Goal: Task Accomplishment & Management: Complete application form

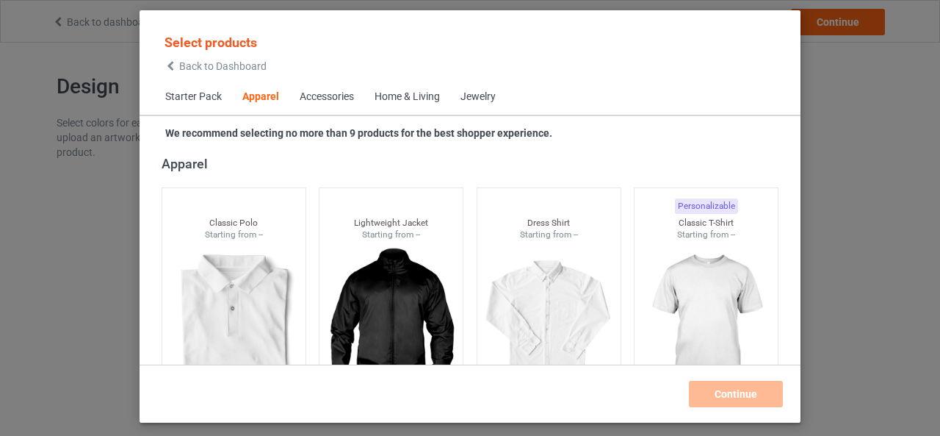
click at [390, 96] on div "Home & Living" at bounding box center [407, 97] width 65 height 15
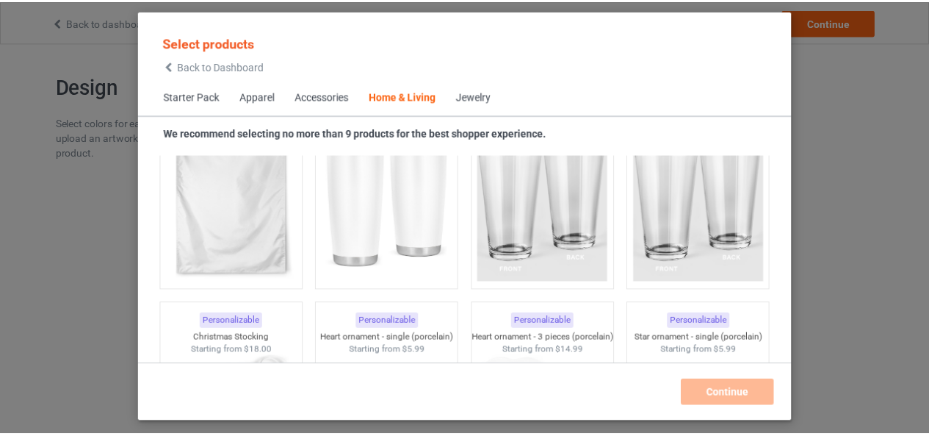
scroll to position [9709, 0]
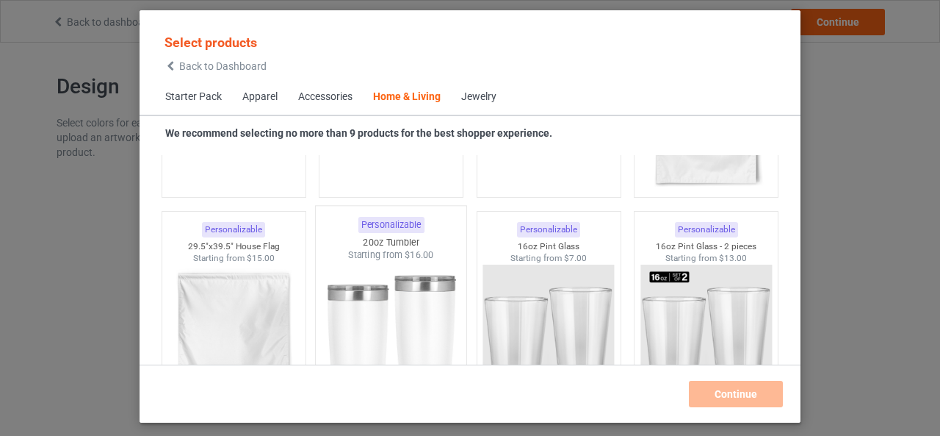
click at [431, 283] on img at bounding box center [391, 347] width 138 height 173
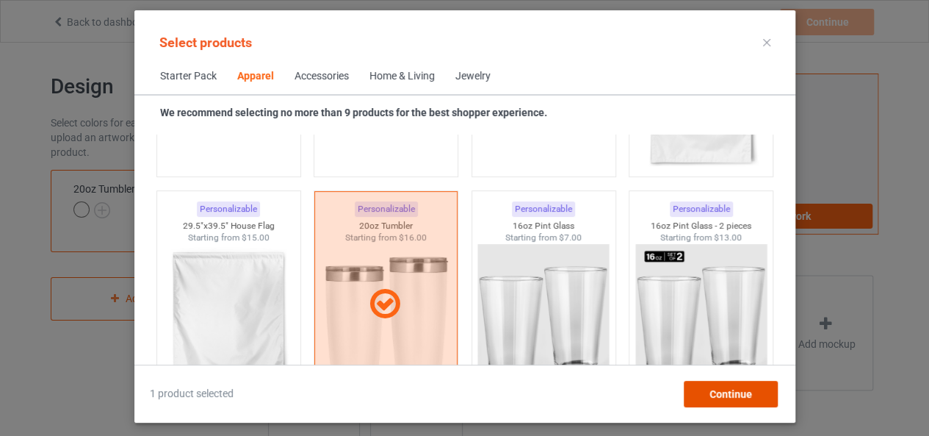
click at [706, 390] on div "Continue" at bounding box center [730, 393] width 94 height 26
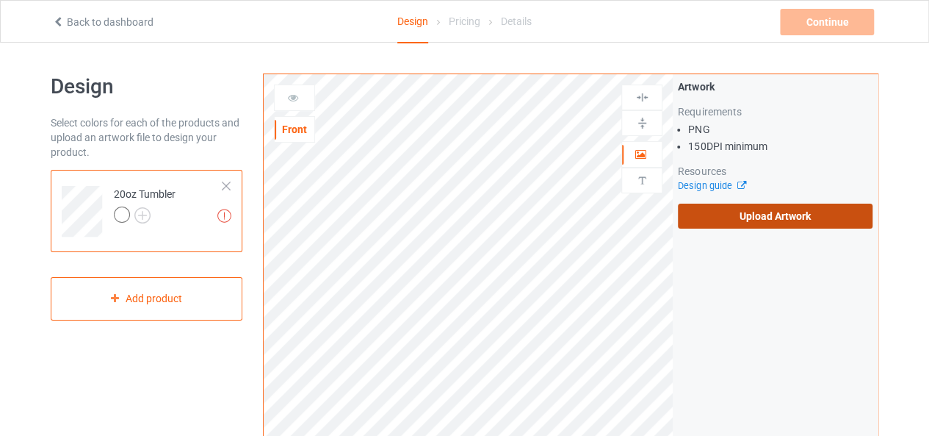
click at [770, 214] on label "Upload Artwork" at bounding box center [775, 215] width 195 height 25
click at [0, 0] on input "Upload Artwork" at bounding box center [0, 0] width 0 height 0
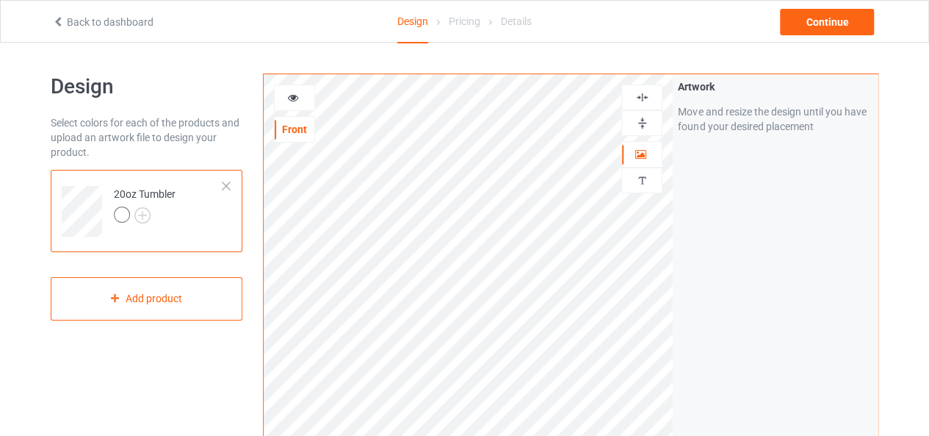
click at [649, 123] on img at bounding box center [642, 123] width 14 height 14
click at [646, 96] on img at bounding box center [642, 97] width 14 height 14
click at [639, 120] on img at bounding box center [642, 123] width 14 height 14
click at [640, 101] on img at bounding box center [642, 97] width 14 height 14
click at [643, 96] on img at bounding box center [642, 97] width 14 height 14
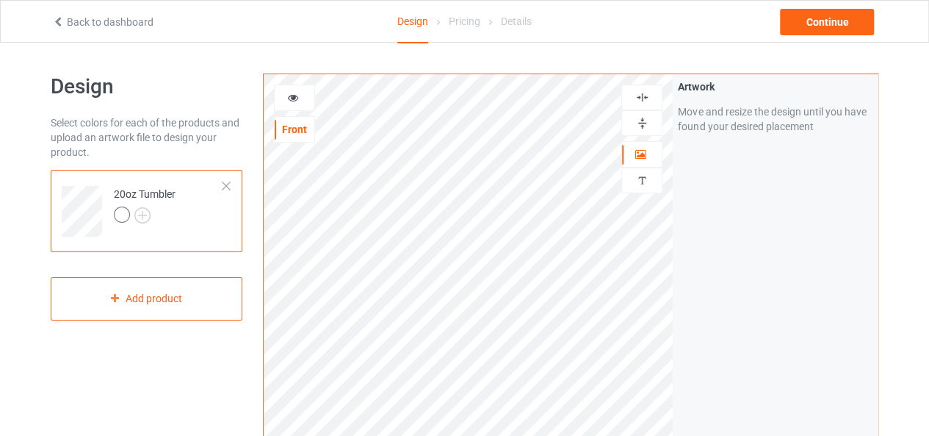
click at [643, 125] on img at bounding box center [642, 123] width 14 height 14
click at [292, 95] on icon at bounding box center [293, 95] width 12 height 10
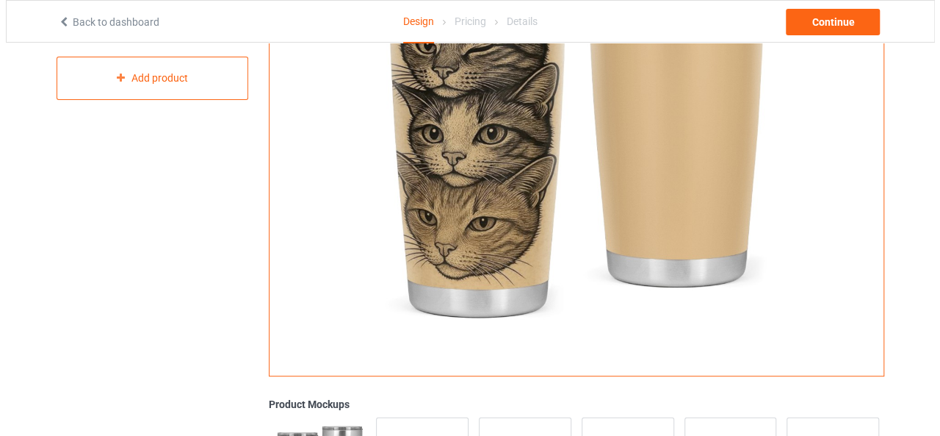
scroll to position [441, 0]
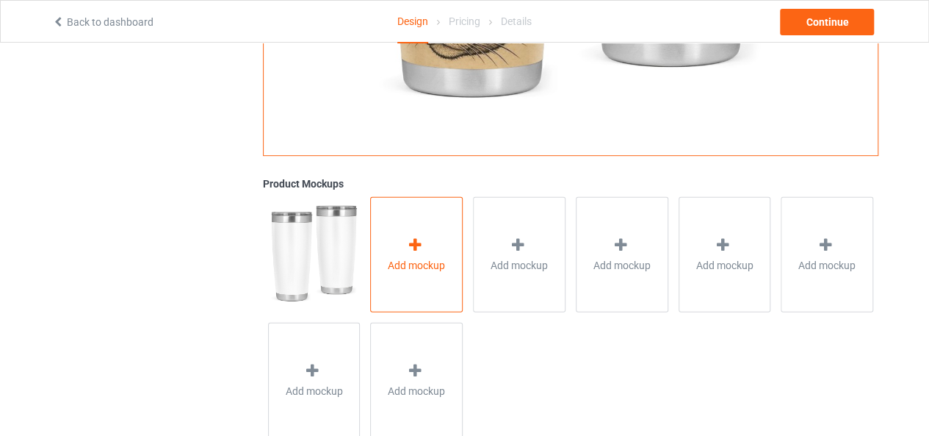
click at [427, 236] on div "Add mockup" at bounding box center [416, 253] width 93 height 115
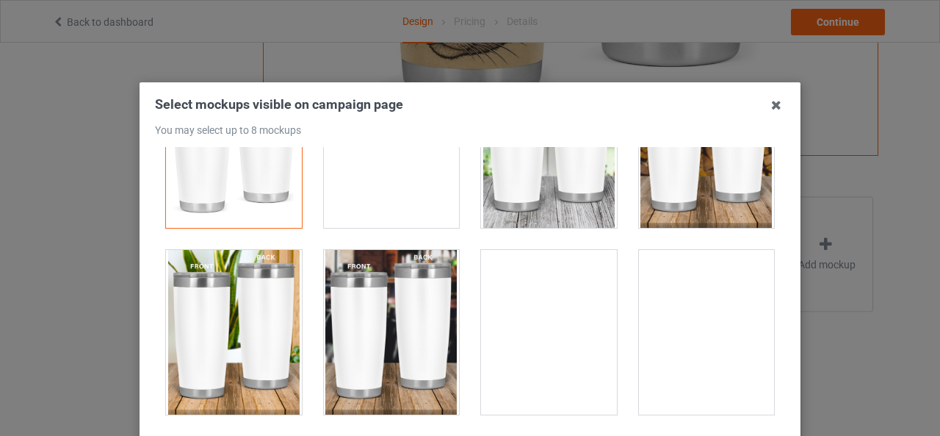
scroll to position [0, 0]
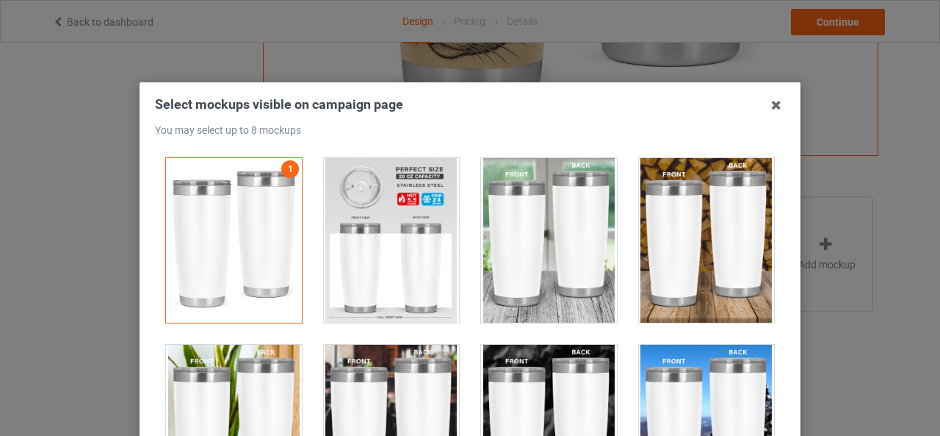
click at [435, 251] on div at bounding box center [392, 240] width 136 height 165
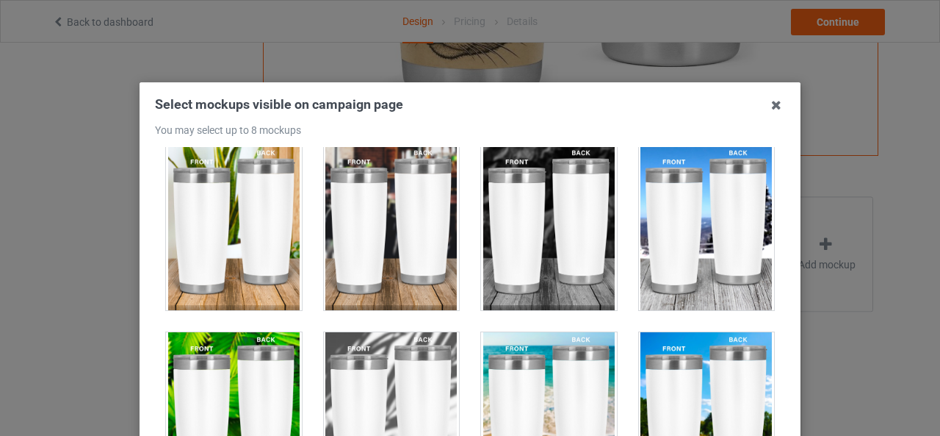
scroll to position [147, 0]
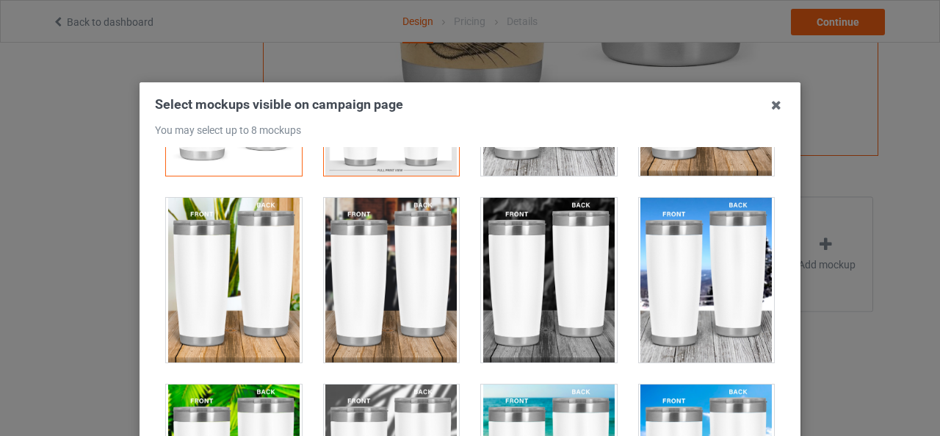
click at [388, 275] on div at bounding box center [392, 280] width 136 height 165
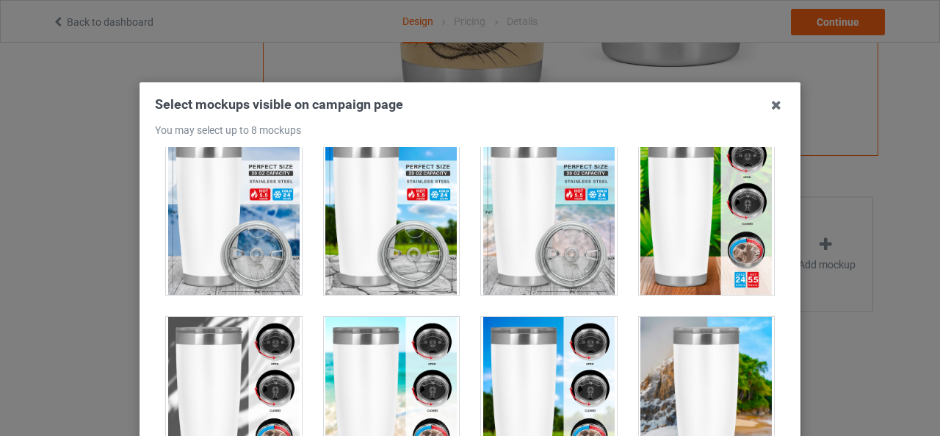
scroll to position [734, 0]
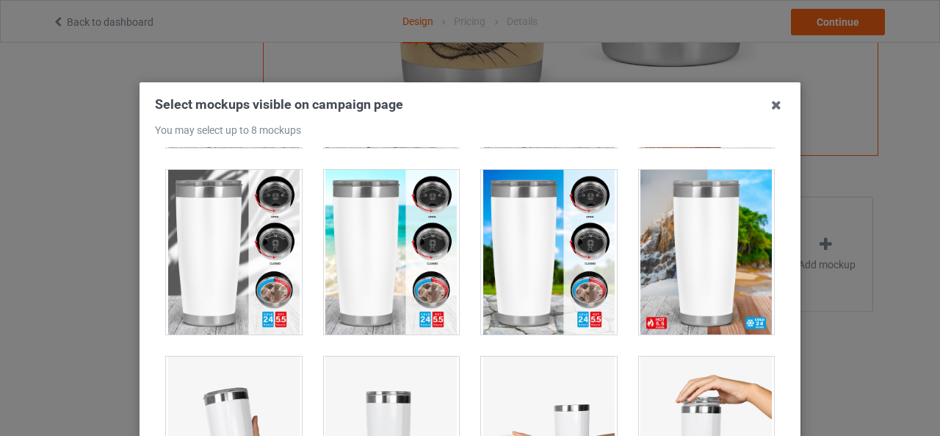
click at [375, 290] on div at bounding box center [392, 252] width 136 height 165
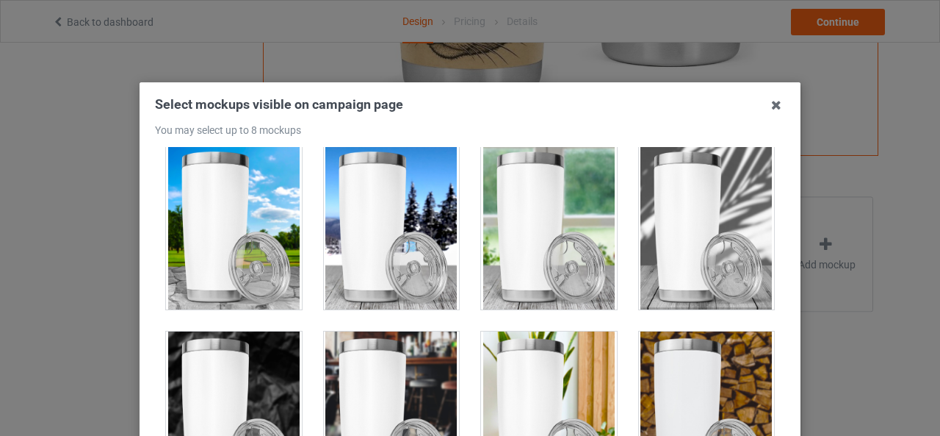
scroll to position [3011, 0]
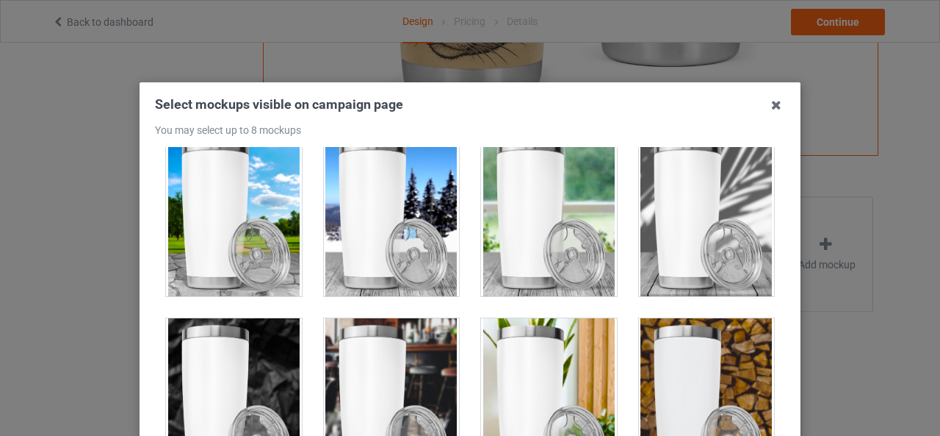
click at [586, 355] on div at bounding box center [549, 400] width 136 height 165
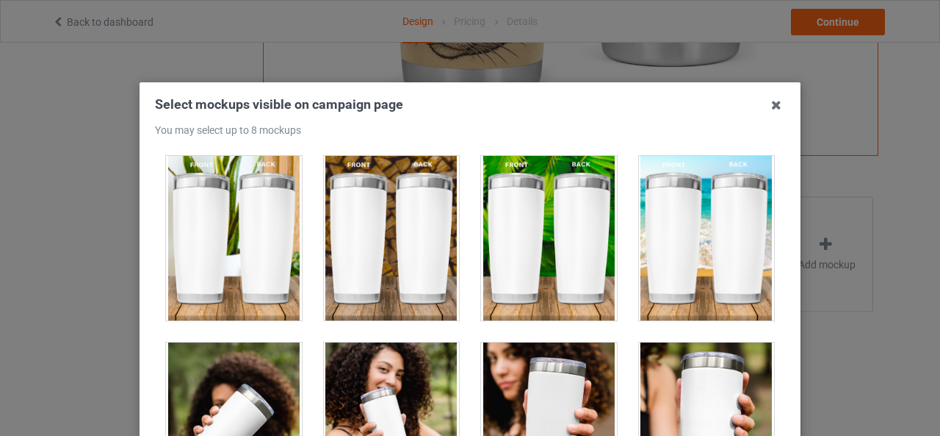
scroll to position [3819, 0]
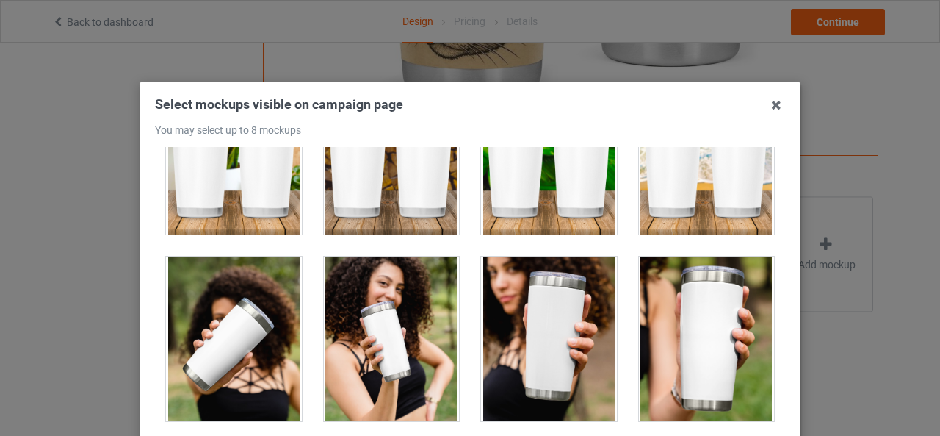
click at [679, 327] on div at bounding box center [707, 338] width 136 height 165
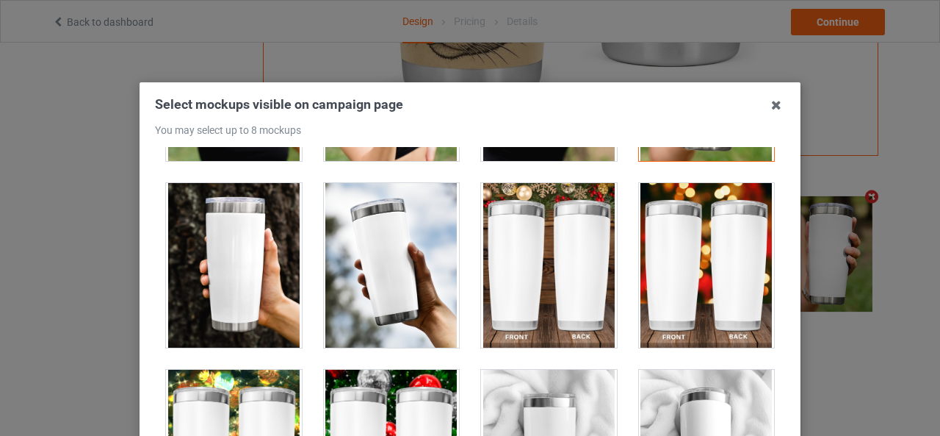
scroll to position [4113, 0]
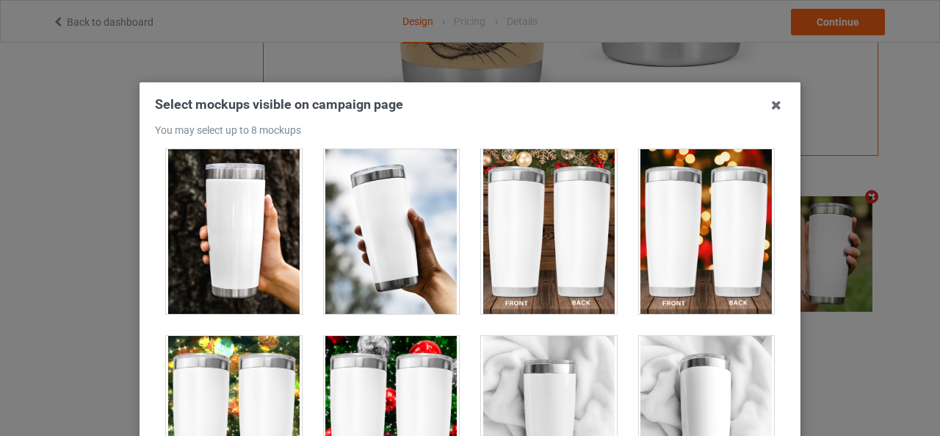
click at [560, 362] on div at bounding box center [549, 418] width 136 height 165
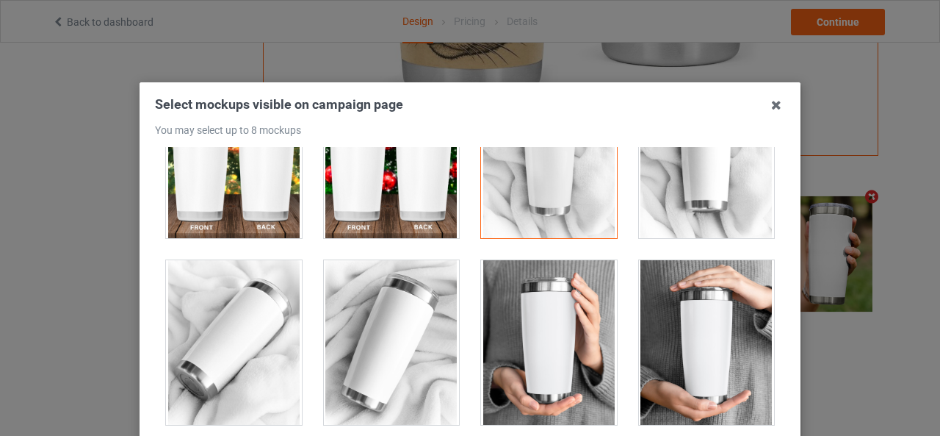
scroll to position [4407, 0]
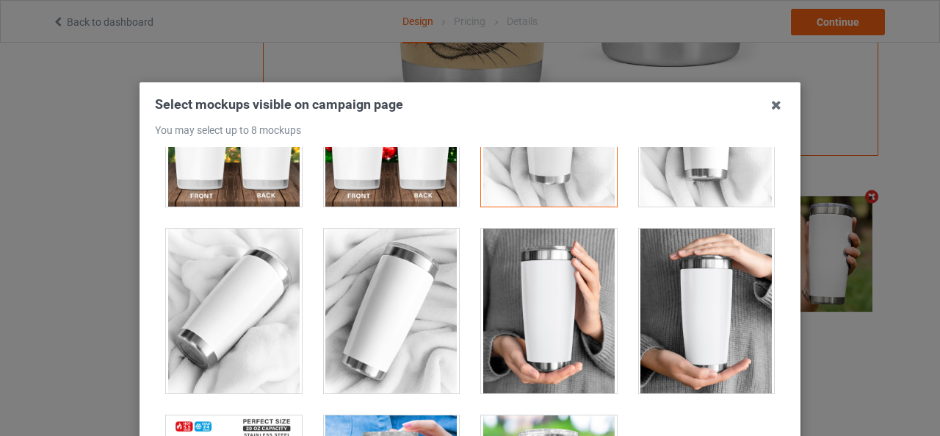
click at [543, 314] on div at bounding box center [549, 310] width 136 height 165
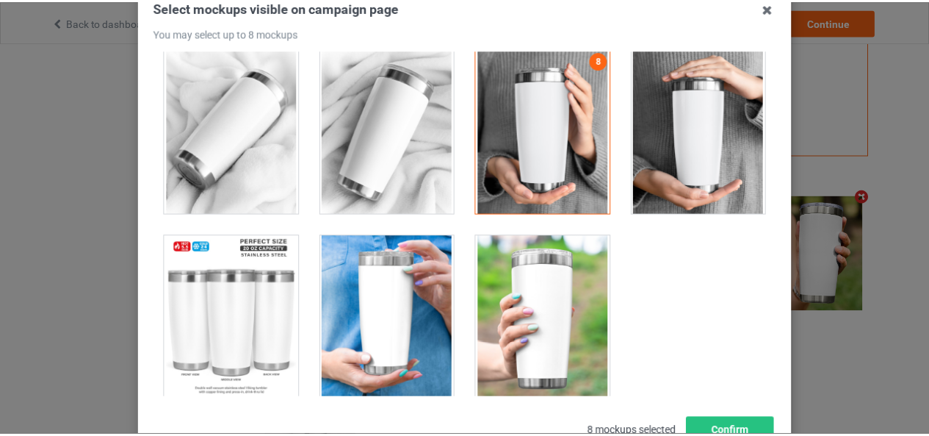
scroll to position [209, 0]
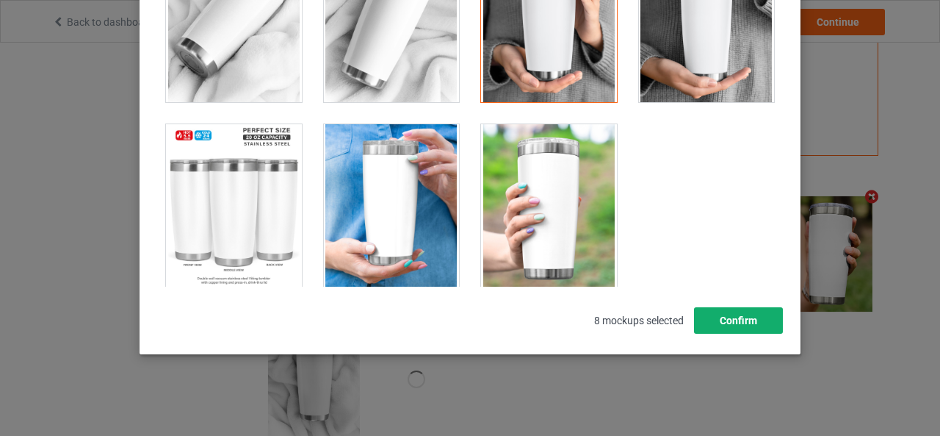
click at [727, 321] on button "Confirm" at bounding box center [738, 320] width 89 height 26
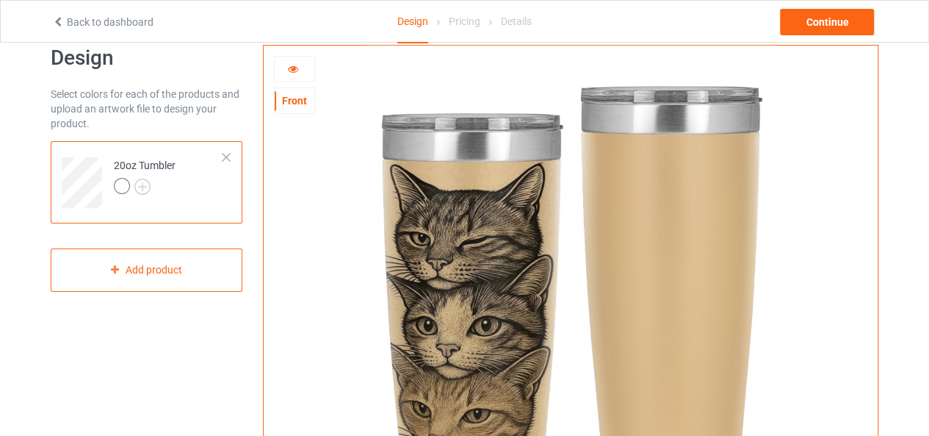
scroll to position [0, 0]
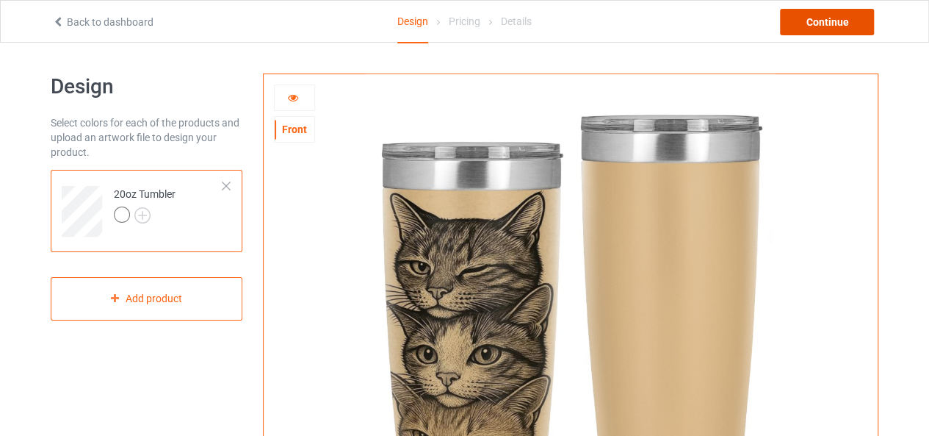
click at [812, 20] on div "Continue" at bounding box center [827, 22] width 94 height 26
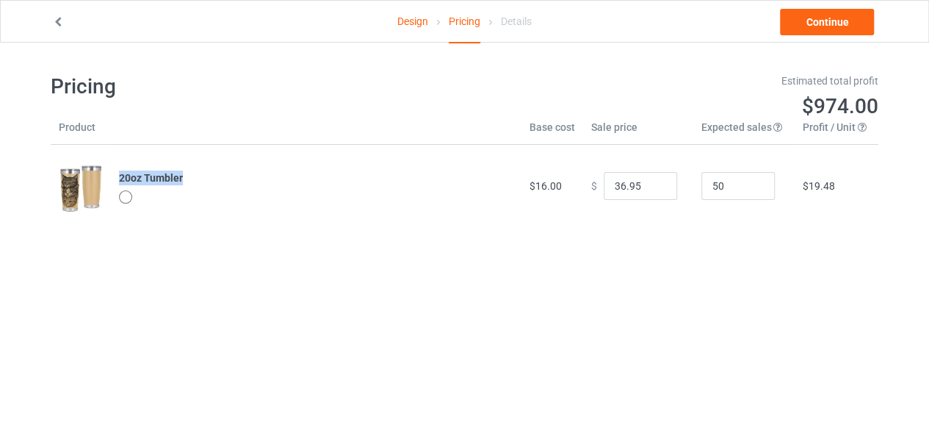
drag, startPoint x: 119, startPoint y: 176, endPoint x: 188, endPoint y: 186, distance: 69.7
click at [188, 186] on td "20oz Tumbler" at bounding box center [316, 186] width 411 height 82
copy b "20oz Tumbler"
click at [793, 27] on link "Continue" at bounding box center [827, 22] width 94 height 26
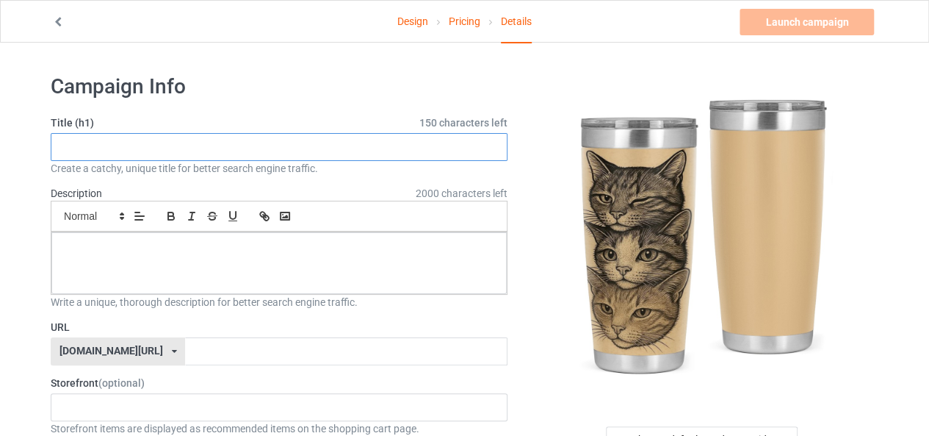
click at [359, 143] on input "text" at bounding box center [279, 147] width 457 height 28
type input "O"
paste input "20oz Tumbler"
type input "Beautiful One Side Printed 20oz Tumbler For Cat Lovers Gift."
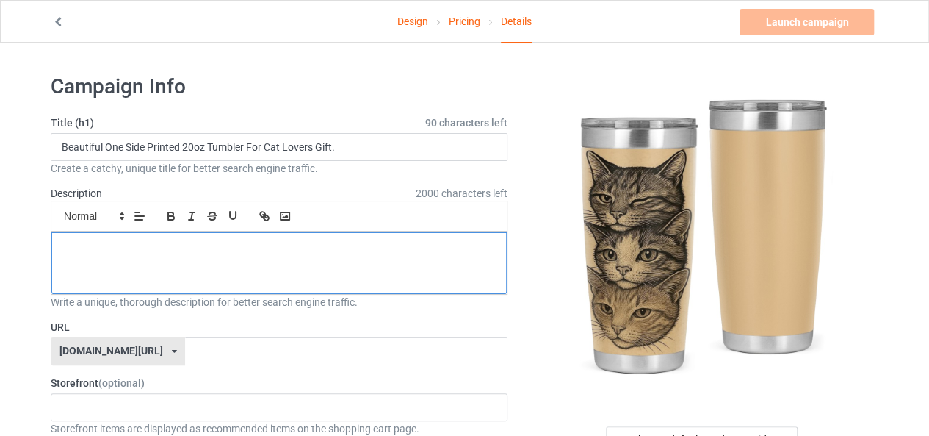
click at [308, 269] on div at bounding box center [278, 263] width 455 height 62
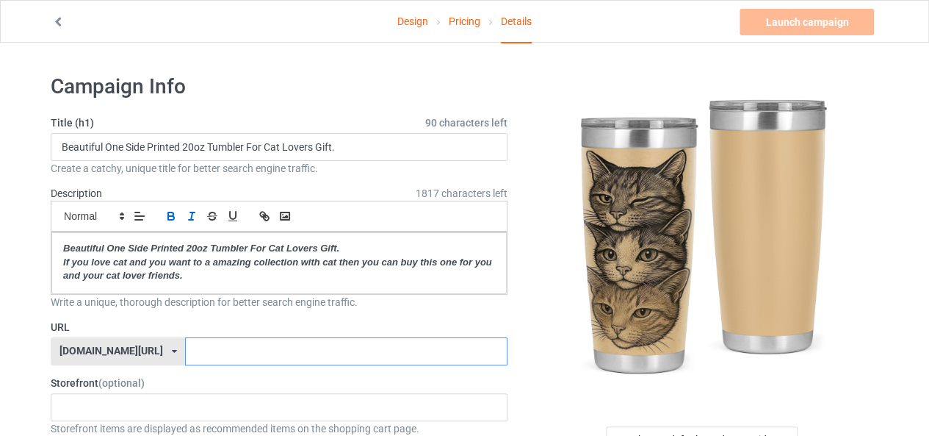
click at [185, 343] on input "text" at bounding box center [346, 351] width 322 height 28
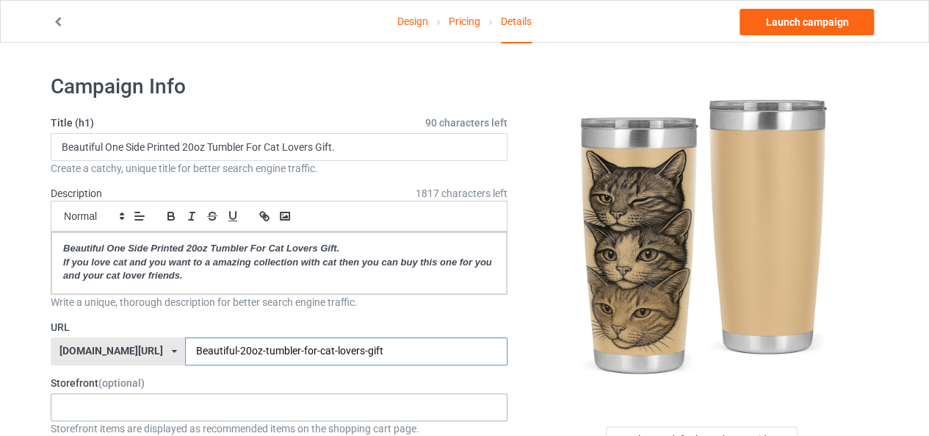
type input "Beautiful-20oz-tumbler-for-cat-lovers-gift"
click at [172, 416] on div "Cat Lovers 68dbaaa667bd0c002f9d86fe" at bounding box center [279, 407] width 457 height 28
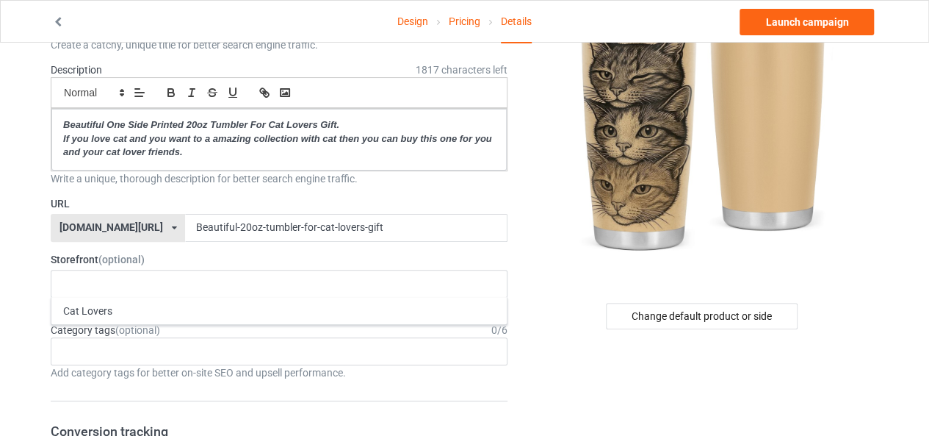
scroll to position [147, 0]
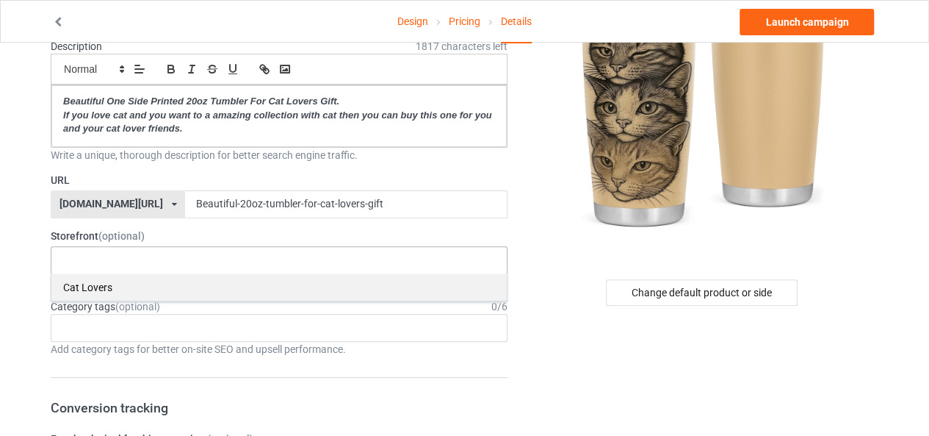
click at [97, 292] on div "Cat Lovers" at bounding box center [278, 286] width 455 height 27
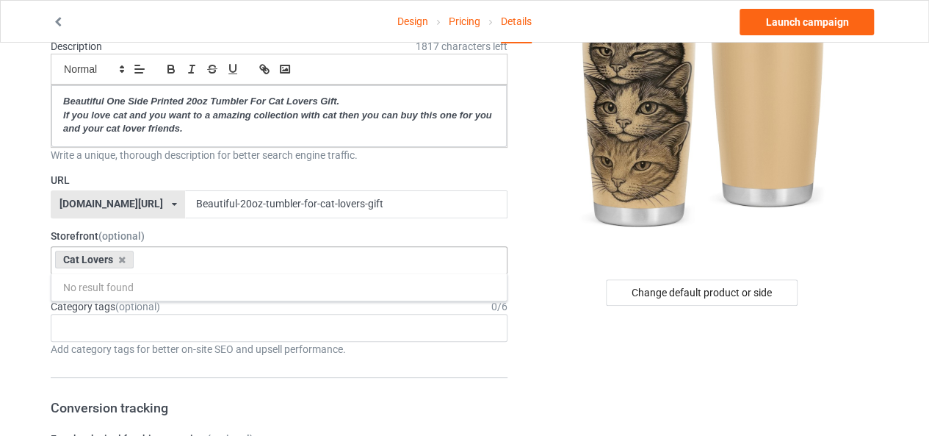
click at [118, 260] on icon at bounding box center [121, 260] width 7 height 10
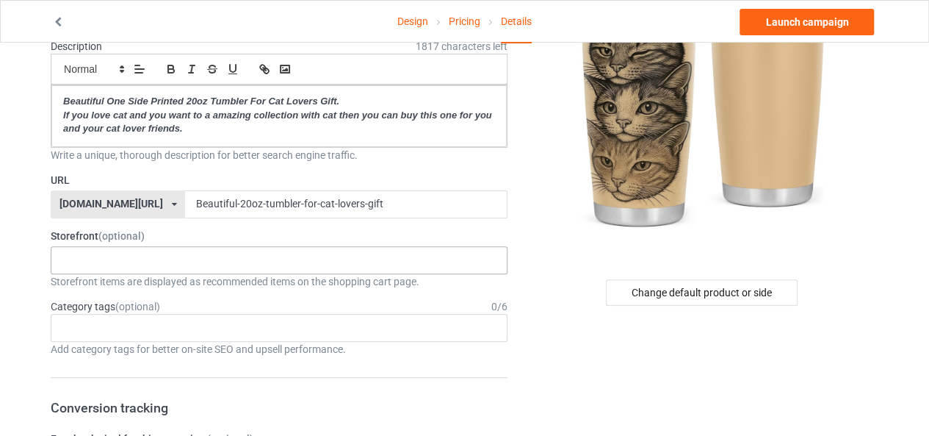
click at [77, 259] on input "text" at bounding box center [73, 259] width 23 height 12
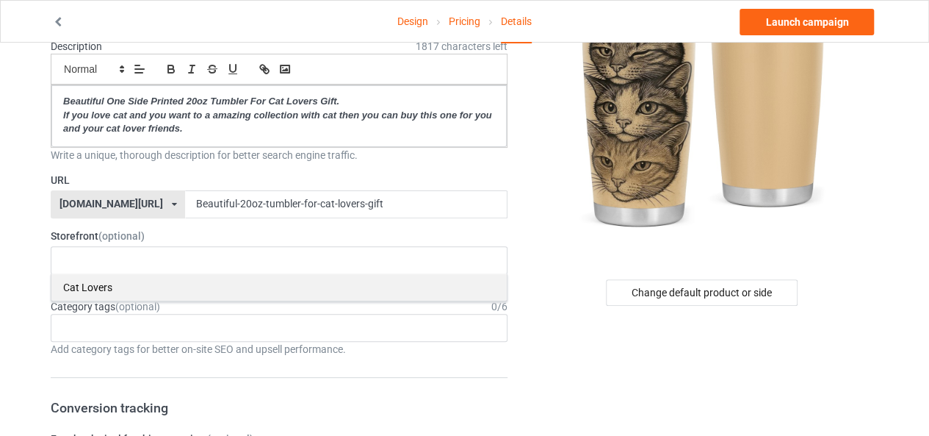
click at [99, 286] on div "Cat Lovers" at bounding box center [278, 286] width 455 height 27
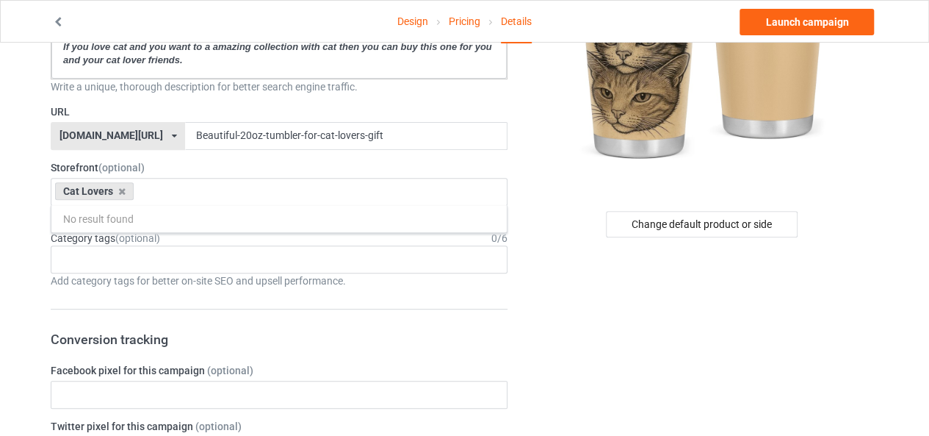
scroll to position [294, 0]
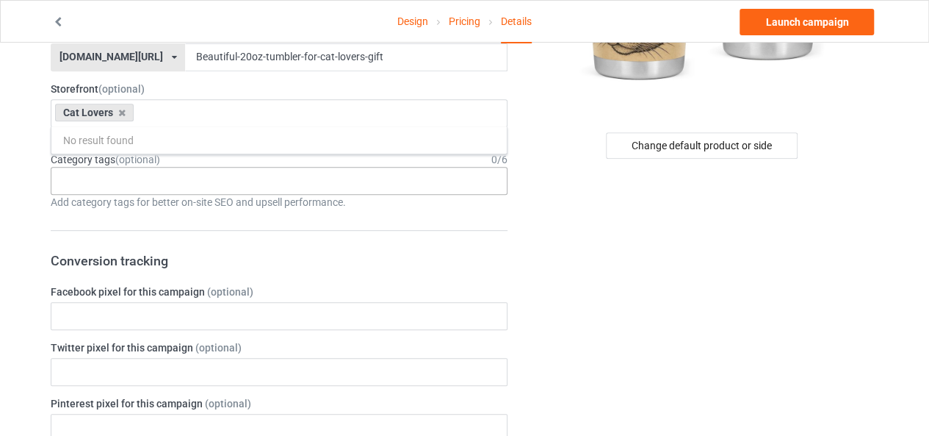
click at [101, 185] on div "Age > 1-19 > 1 Age > 1-12 Months > 1 Month Age > 1-12 Months Age > 1-19 Age > 1…" at bounding box center [279, 181] width 457 height 28
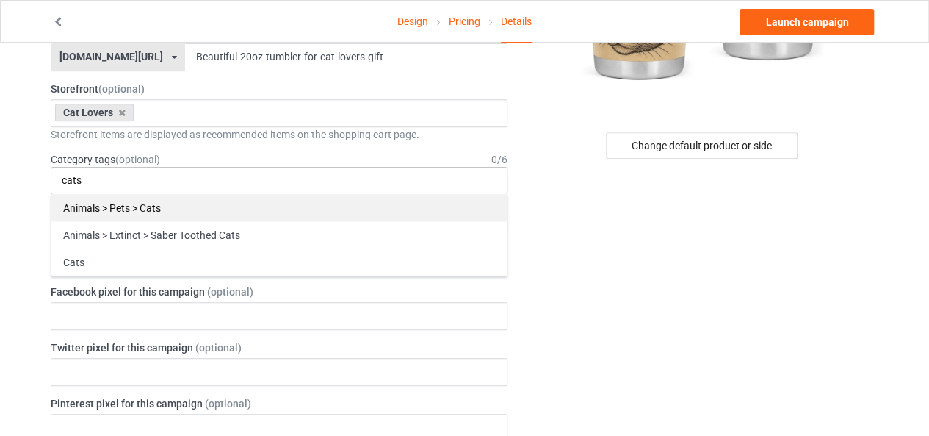
type input "cats"
click at [123, 212] on div "Animals > Pets > Cats" at bounding box center [278, 207] width 455 height 27
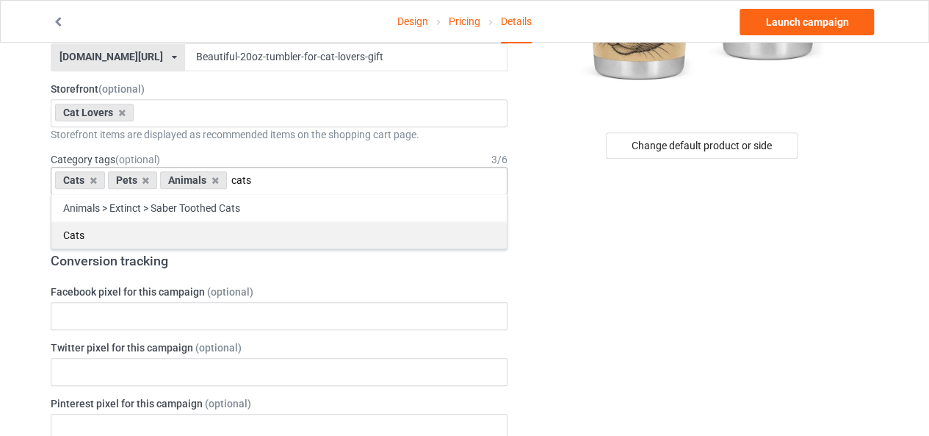
type input "cats"
click at [133, 243] on div "Cats" at bounding box center [278, 234] width 455 height 27
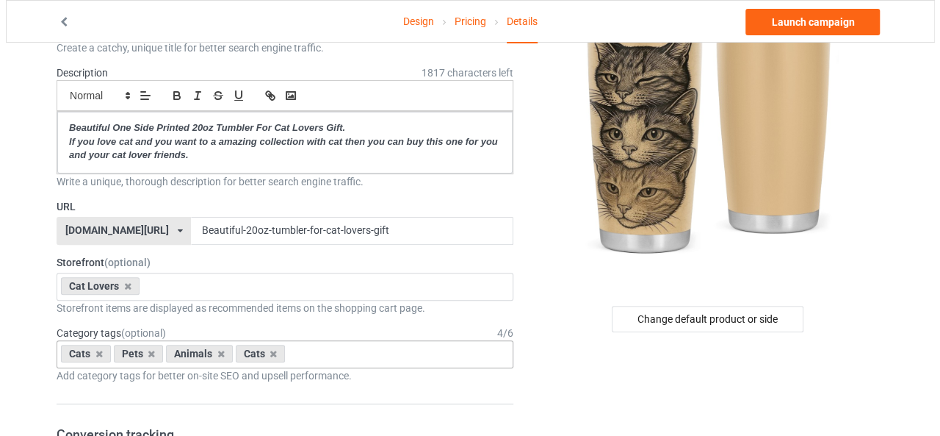
scroll to position [0, 0]
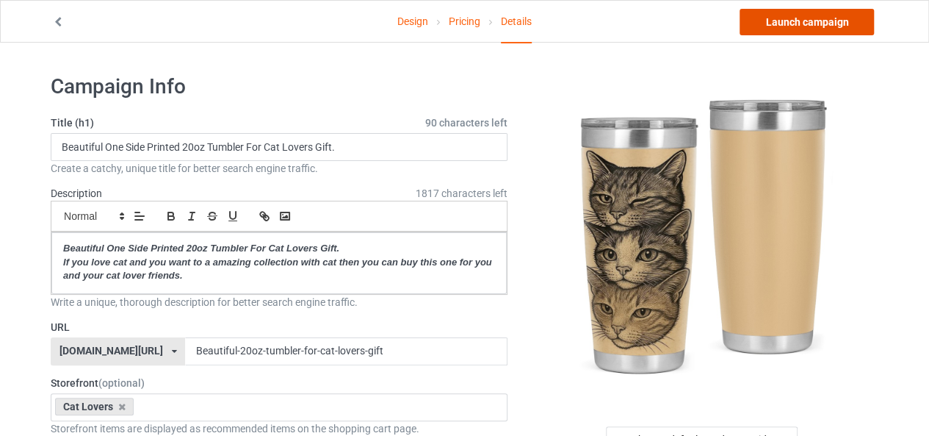
click at [790, 15] on link "Launch campaign" at bounding box center [807, 22] width 134 height 26
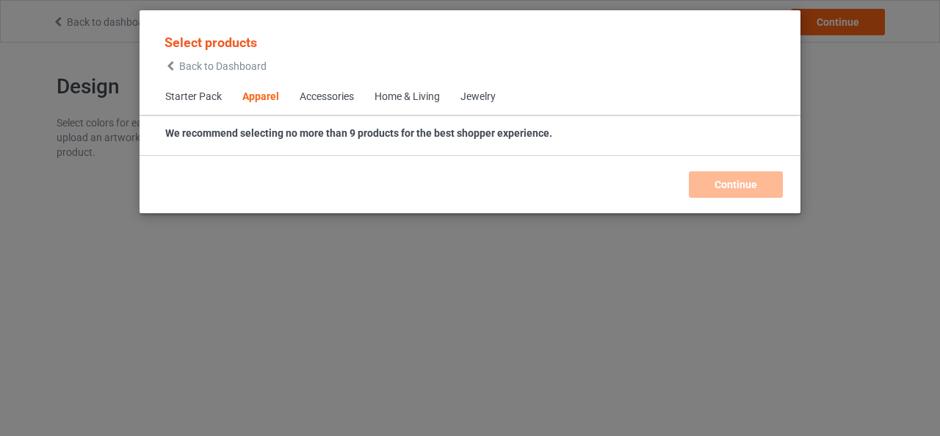
click at [230, 68] on span "Back to Dashboard" at bounding box center [222, 66] width 87 height 12
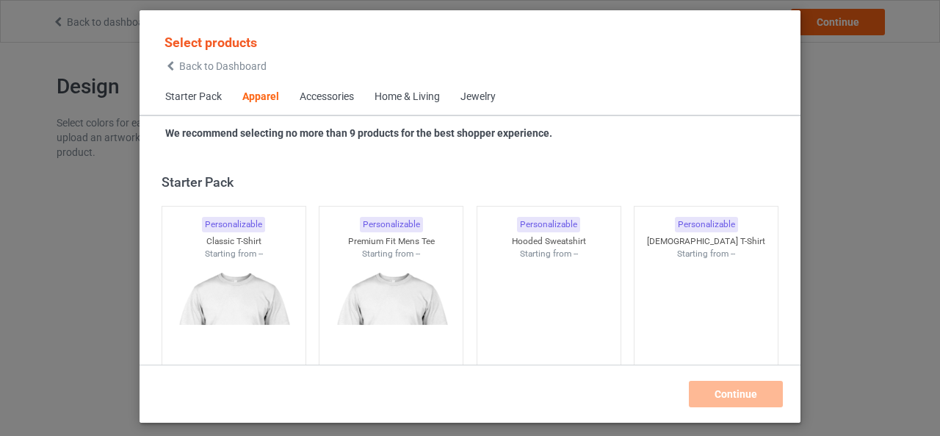
scroll to position [547, 0]
